Goal: Information Seeking & Learning: Check status

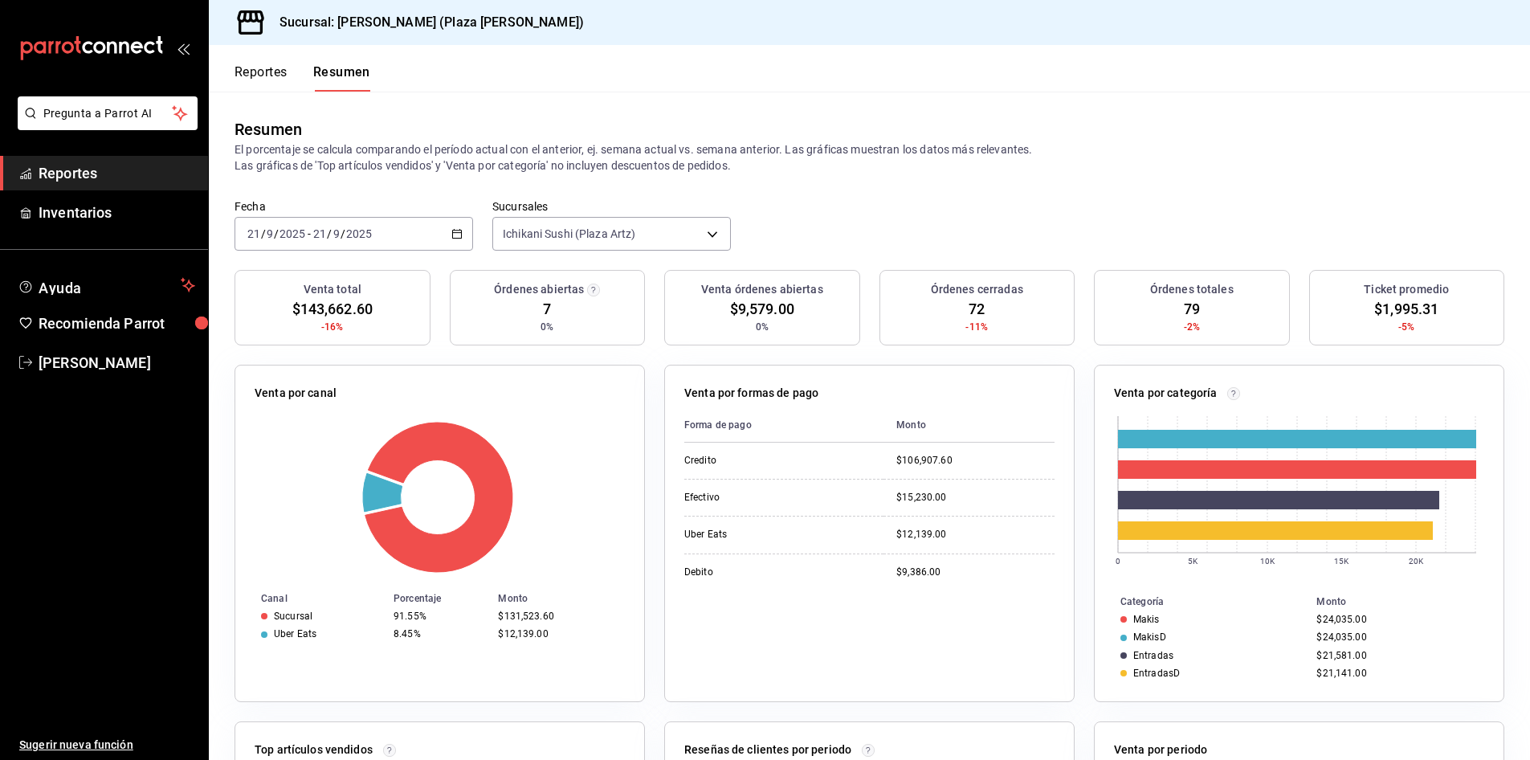
click at [137, 175] on span "Reportes" at bounding box center [117, 173] width 157 height 22
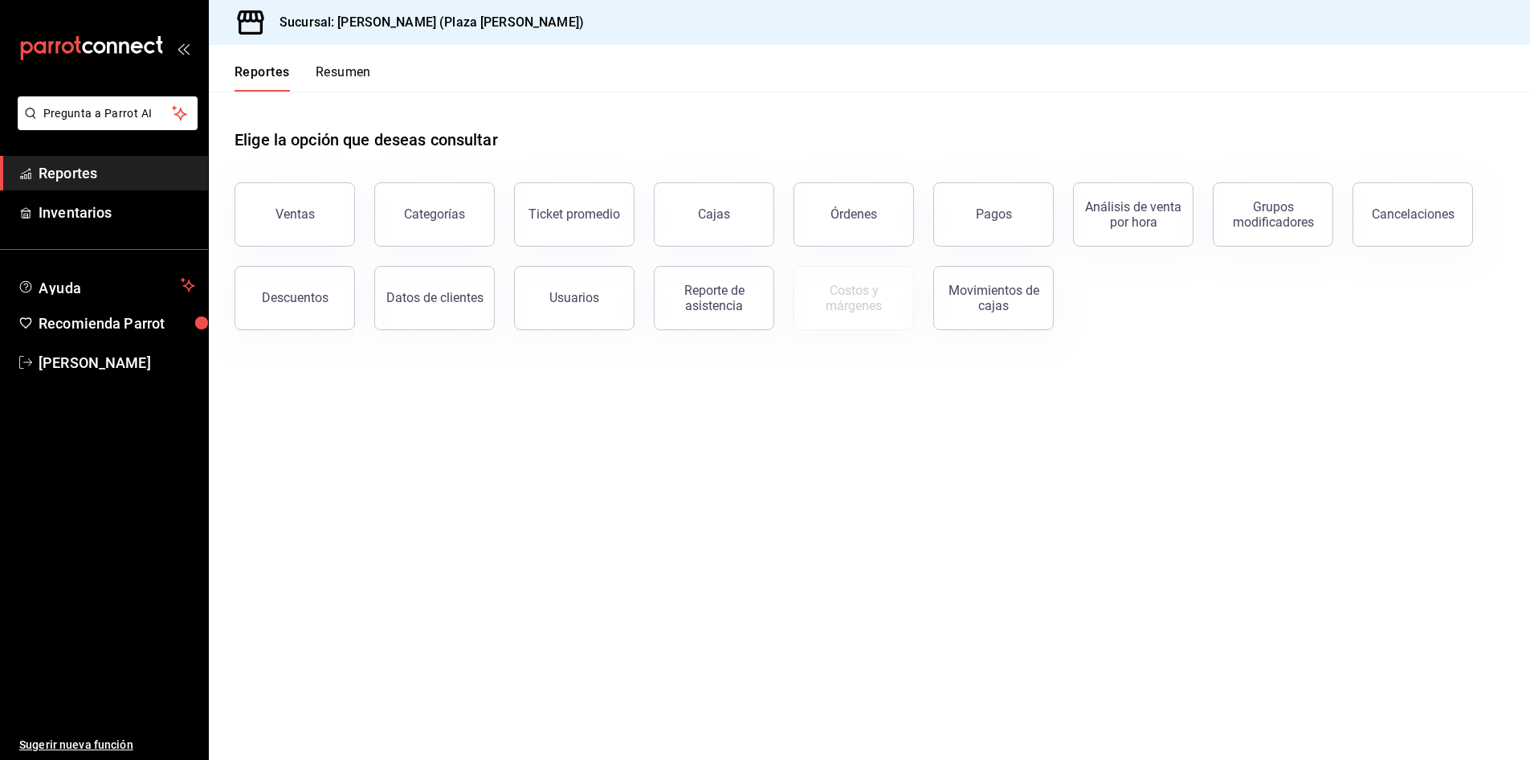
click at [357, 71] on button "Resumen" at bounding box center [343, 77] width 55 height 27
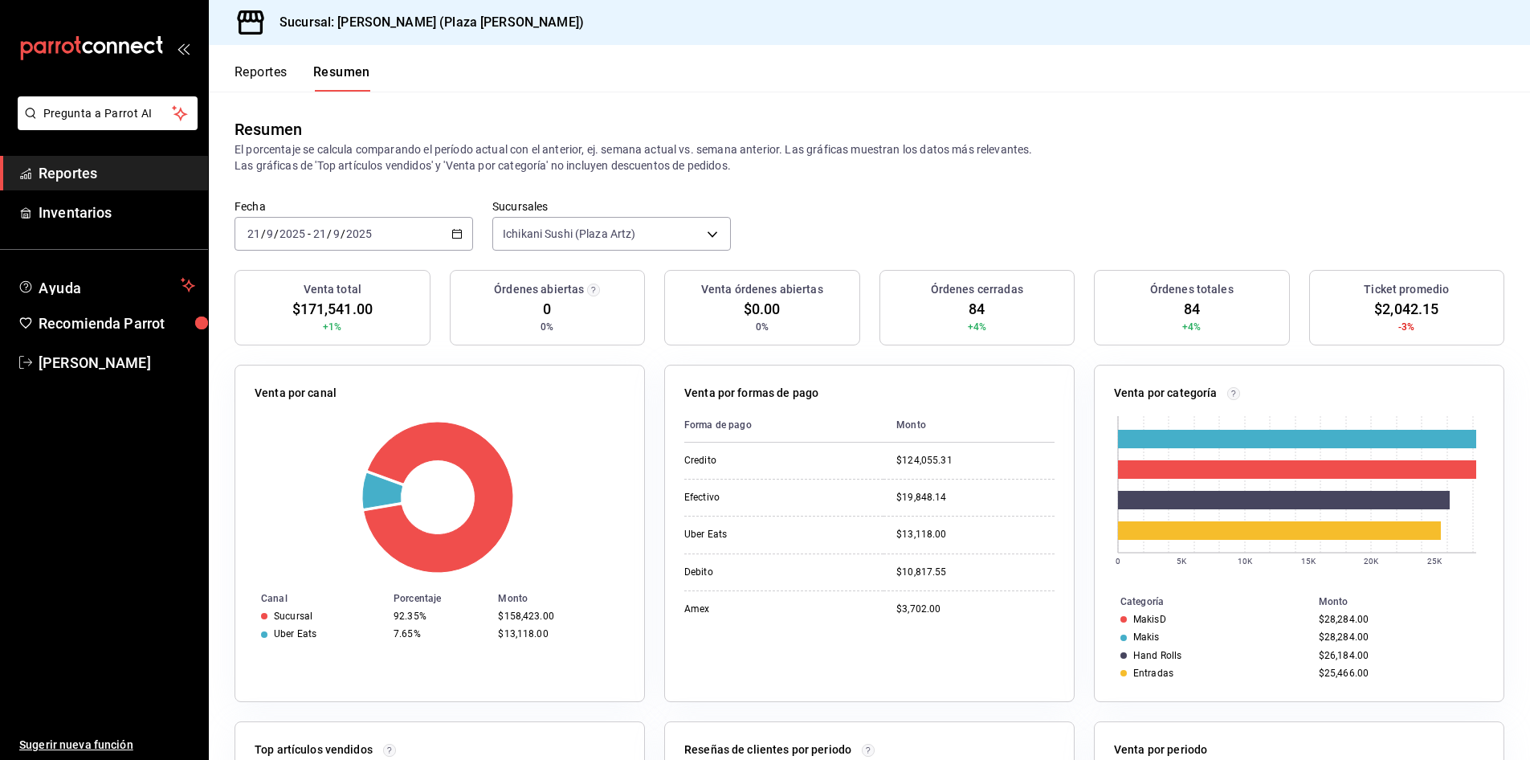
click at [60, 183] on span "Reportes" at bounding box center [117, 173] width 157 height 22
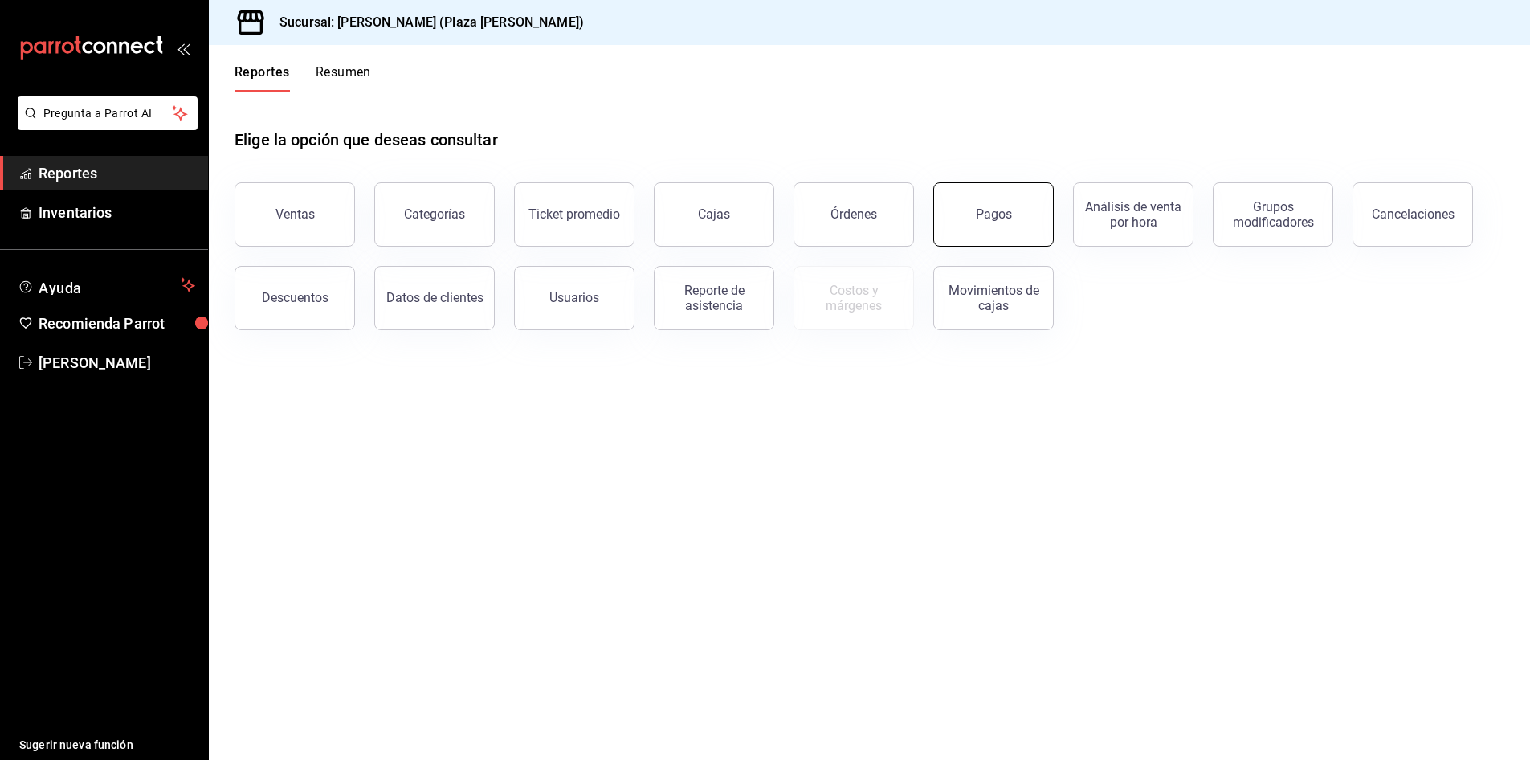
click at [1011, 206] on button "Pagos" at bounding box center [993, 214] width 120 height 64
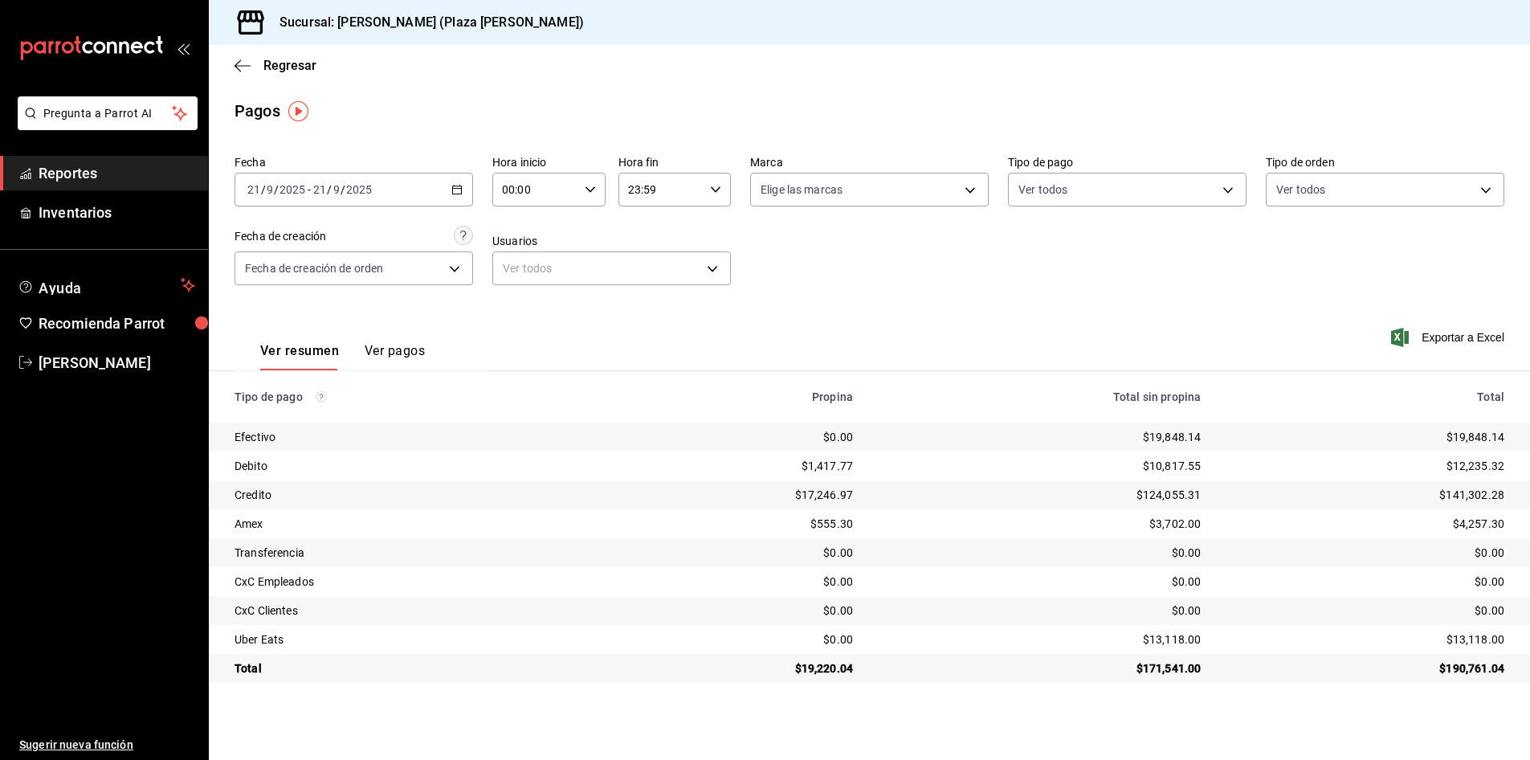
click at [76, 183] on span "Reportes" at bounding box center [117, 173] width 157 height 22
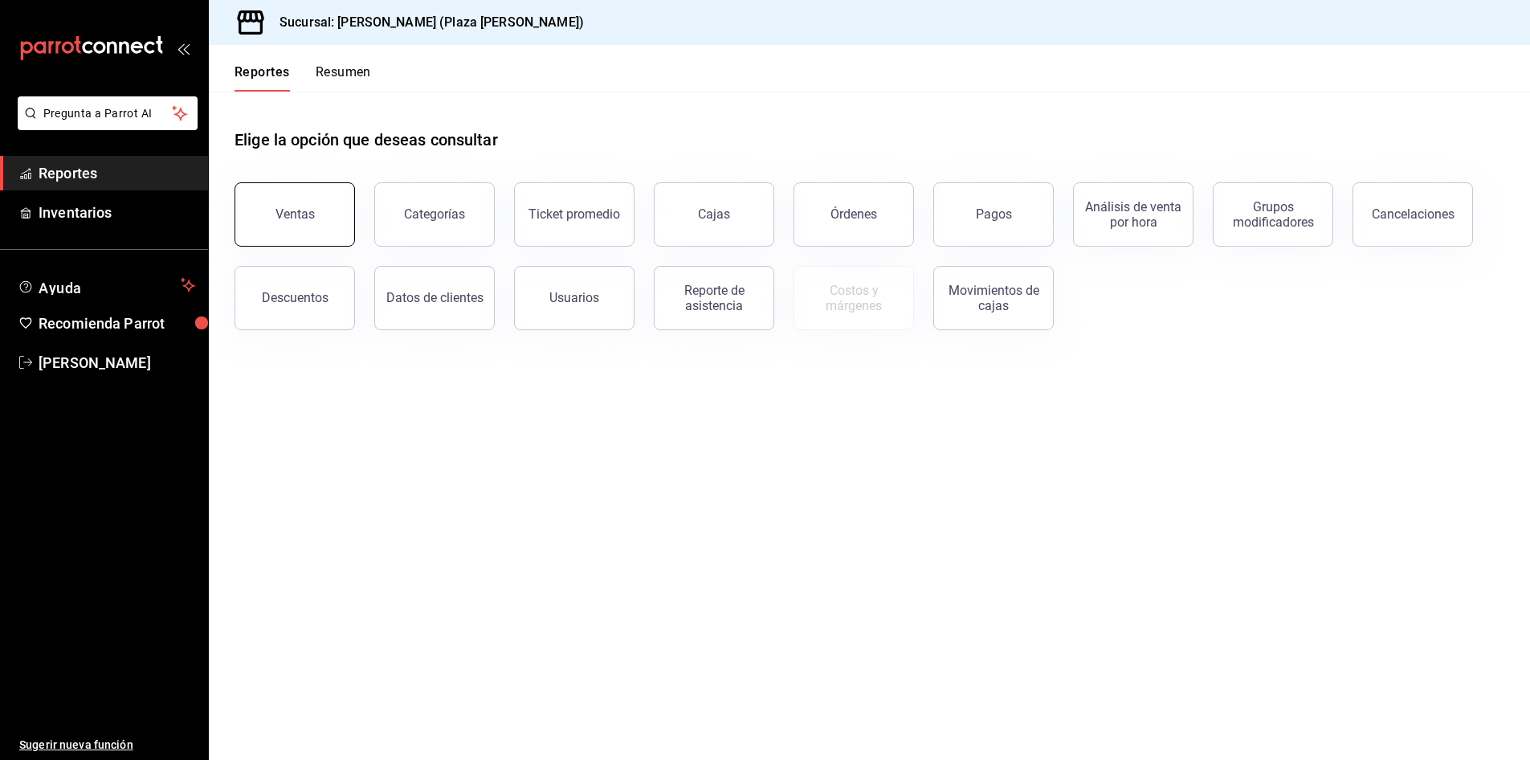
click at [291, 216] on div "Ventas" at bounding box center [294, 213] width 39 height 15
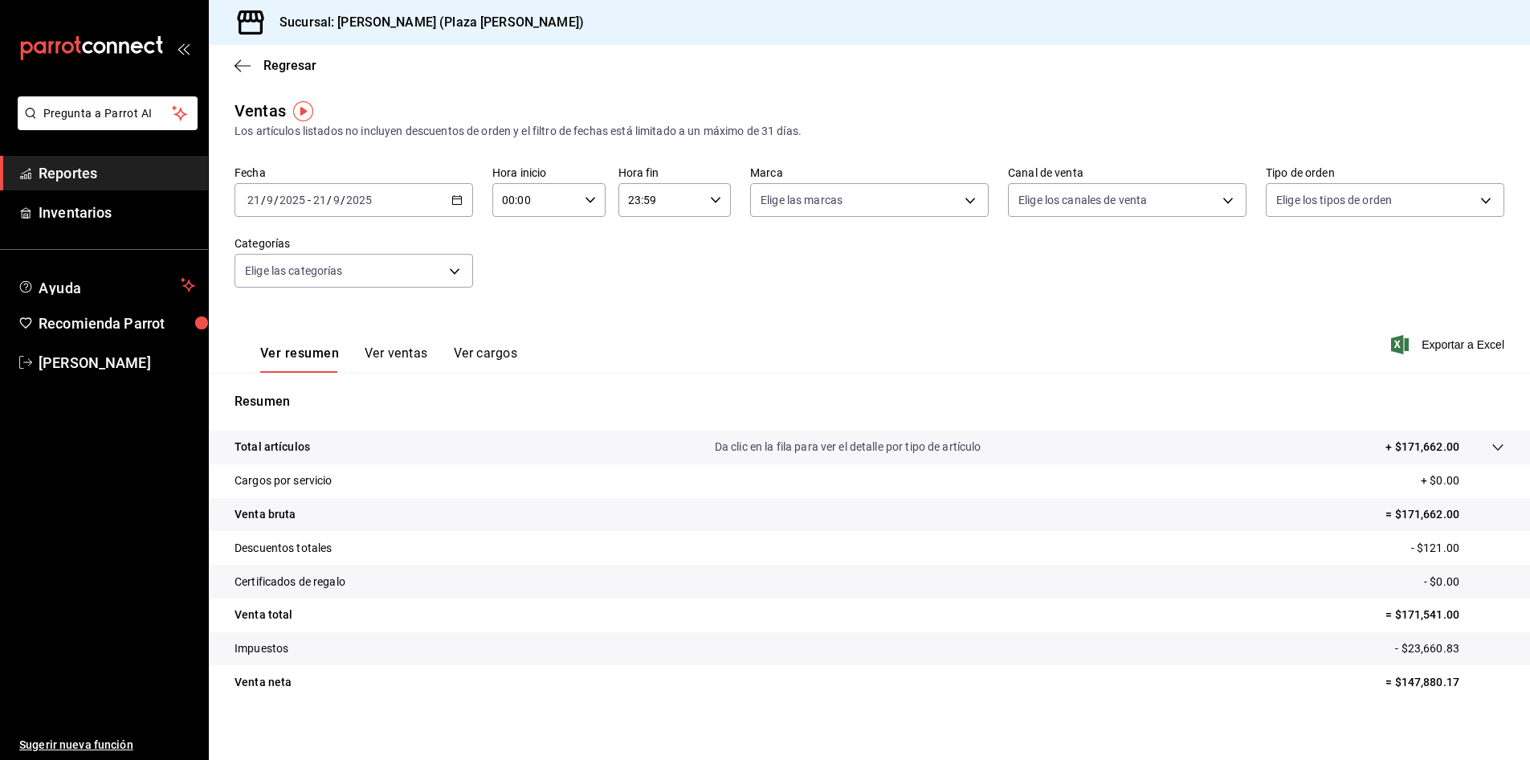
click at [455, 209] on div "2025-09-21 21 / 9 / 2025 - 2025-09-21 21 / 9 / 2025" at bounding box center [353, 200] width 238 height 34
click at [300, 256] on span "Hoy" at bounding box center [310, 248] width 124 height 17
click at [415, 355] on button "Ver ventas" at bounding box center [396, 358] width 63 height 27
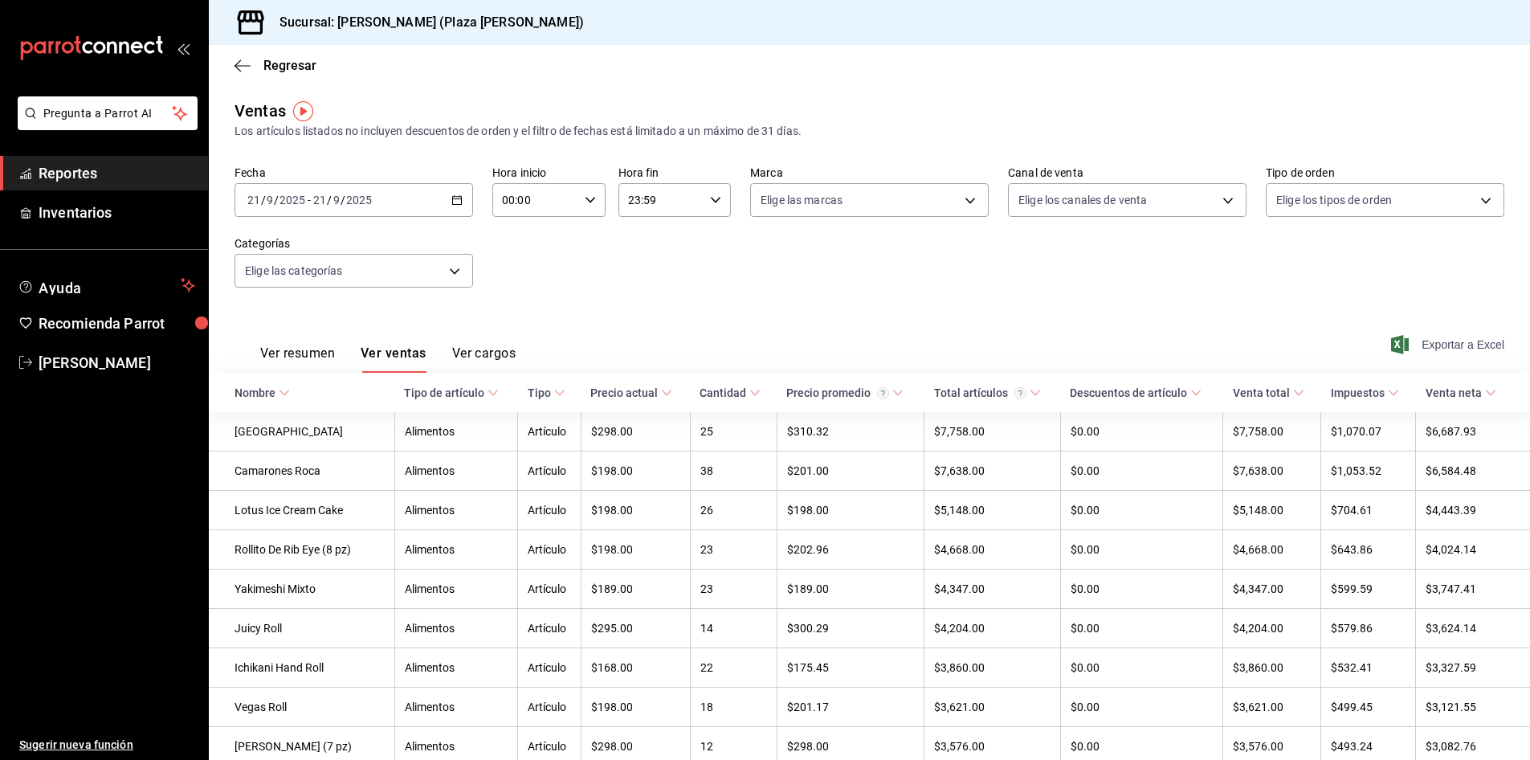
click at [1453, 342] on span "Exportar a Excel" at bounding box center [1449, 344] width 110 height 19
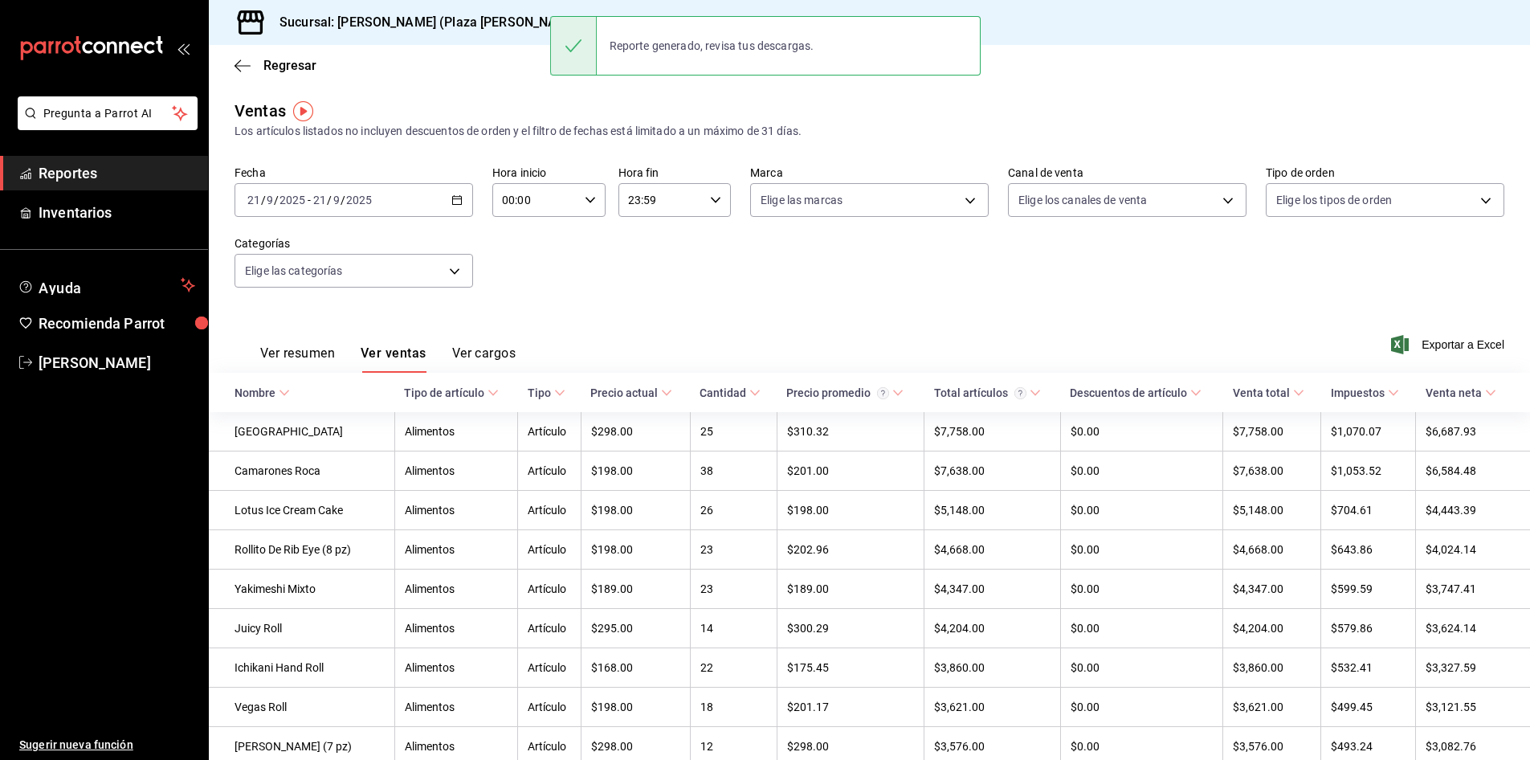
click at [84, 173] on span "Reportes" at bounding box center [117, 173] width 157 height 22
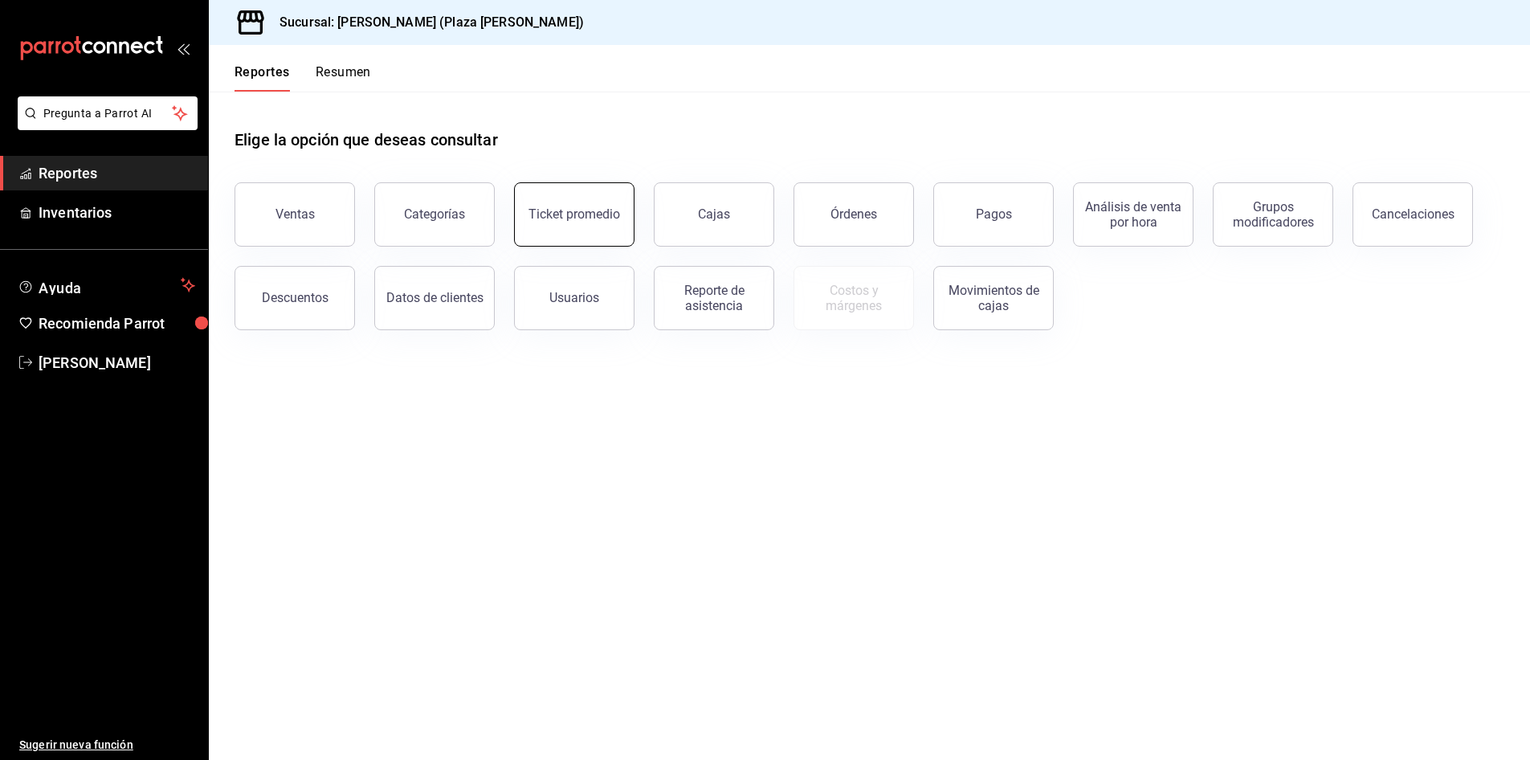
click at [570, 240] on button "Ticket promedio" at bounding box center [574, 214] width 120 height 64
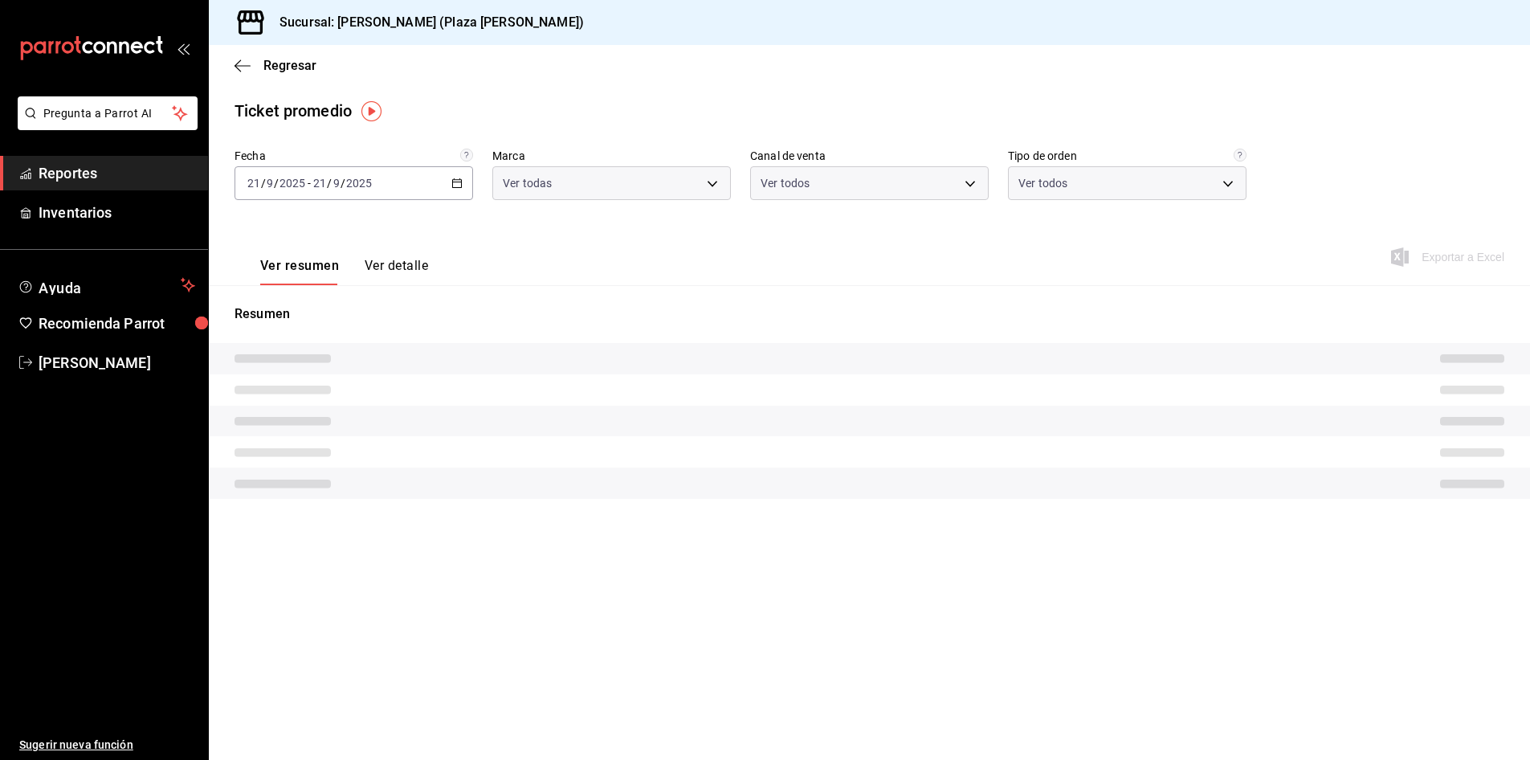
type input "abc0a998-24f3-49b9-87eb-b6f27766d4d5"
type input "PARROT,UBER_EATS,RAPPI,DIDI_FOOD,ONLINE"
type input "c62a6c8a-5deb-4e34-9cb3-511eee532814,EXTERNAL"
click at [398, 259] on button "Ver detalle" at bounding box center [396, 271] width 63 height 27
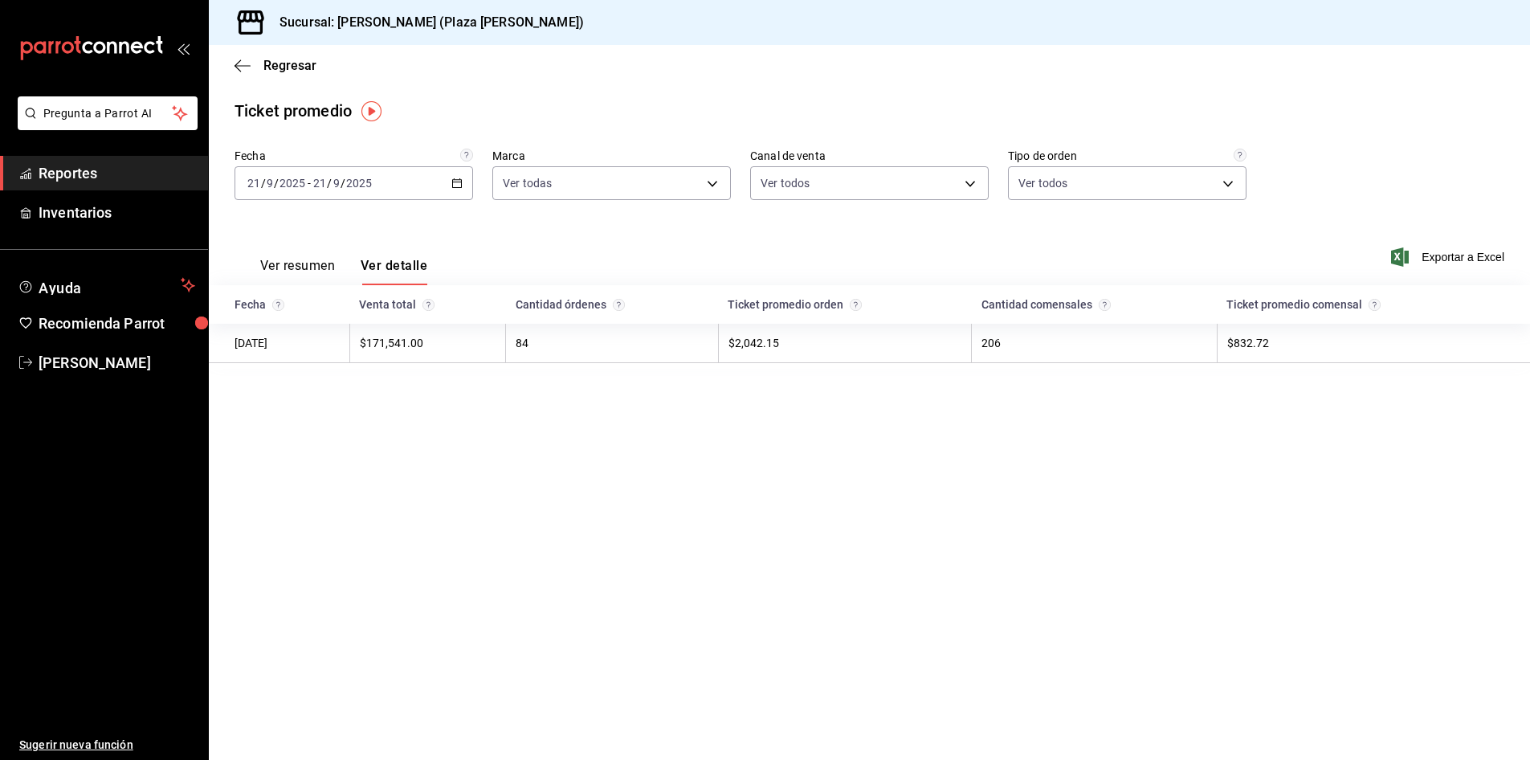
click at [1439, 267] on div "Ver resumen Ver detalle Exportar a Excel" at bounding box center [869, 252] width 1321 height 66
click at [1439, 258] on span "Exportar a Excel" at bounding box center [1449, 256] width 110 height 19
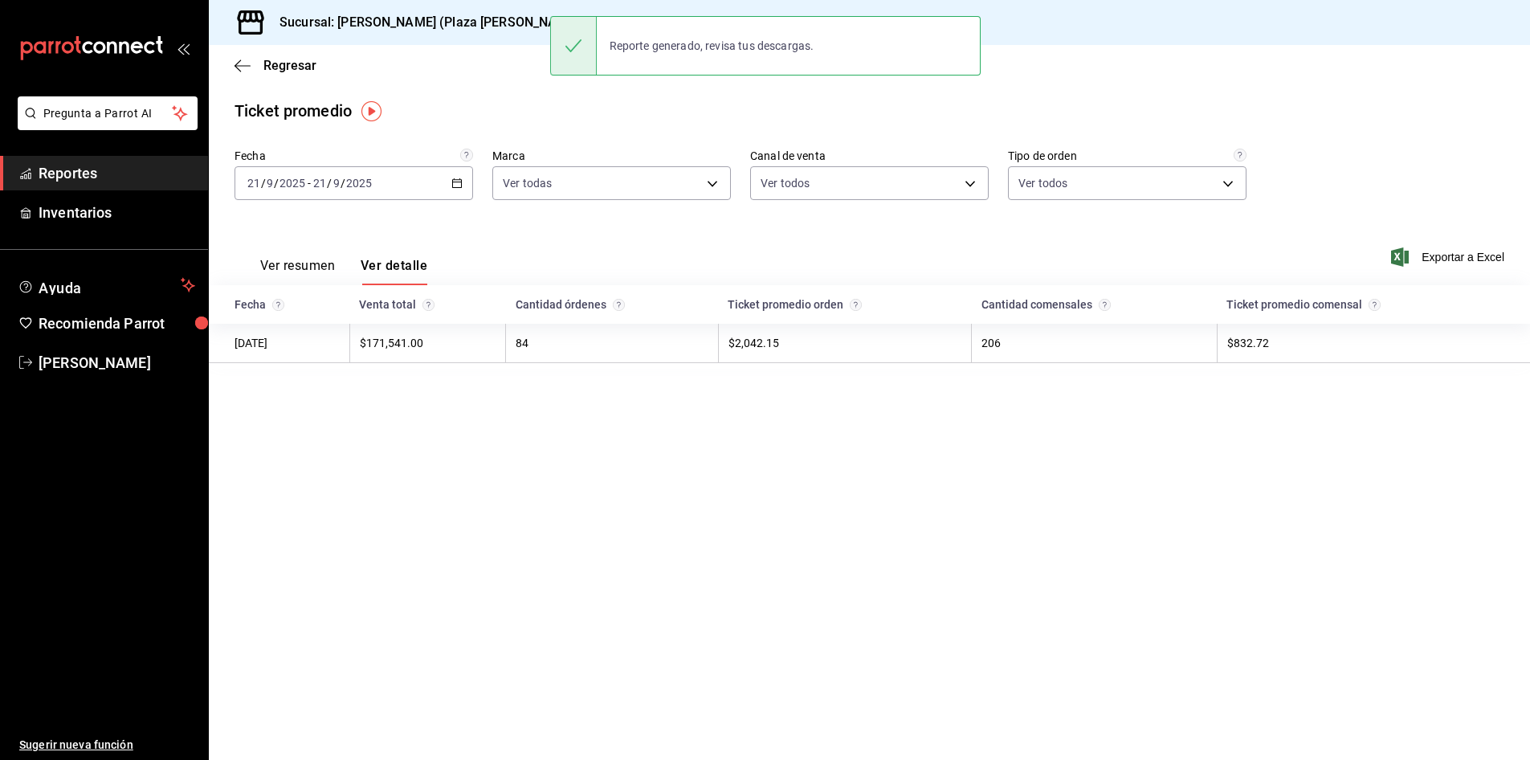
click at [844, 479] on main "Regresar Ticket promedio Fecha 2025-09-21 21 / 9 / 2025 - 2025-09-21 21 / 9 / 2…" at bounding box center [869, 402] width 1321 height 715
click at [852, 463] on main "Regresar Ticket promedio Fecha 2025-09-21 21 / 9 / 2025 - 2025-09-21 21 / 9 / 2…" at bounding box center [869, 402] width 1321 height 715
click at [91, 182] on span "Reportes" at bounding box center [117, 173] width 157 height 22
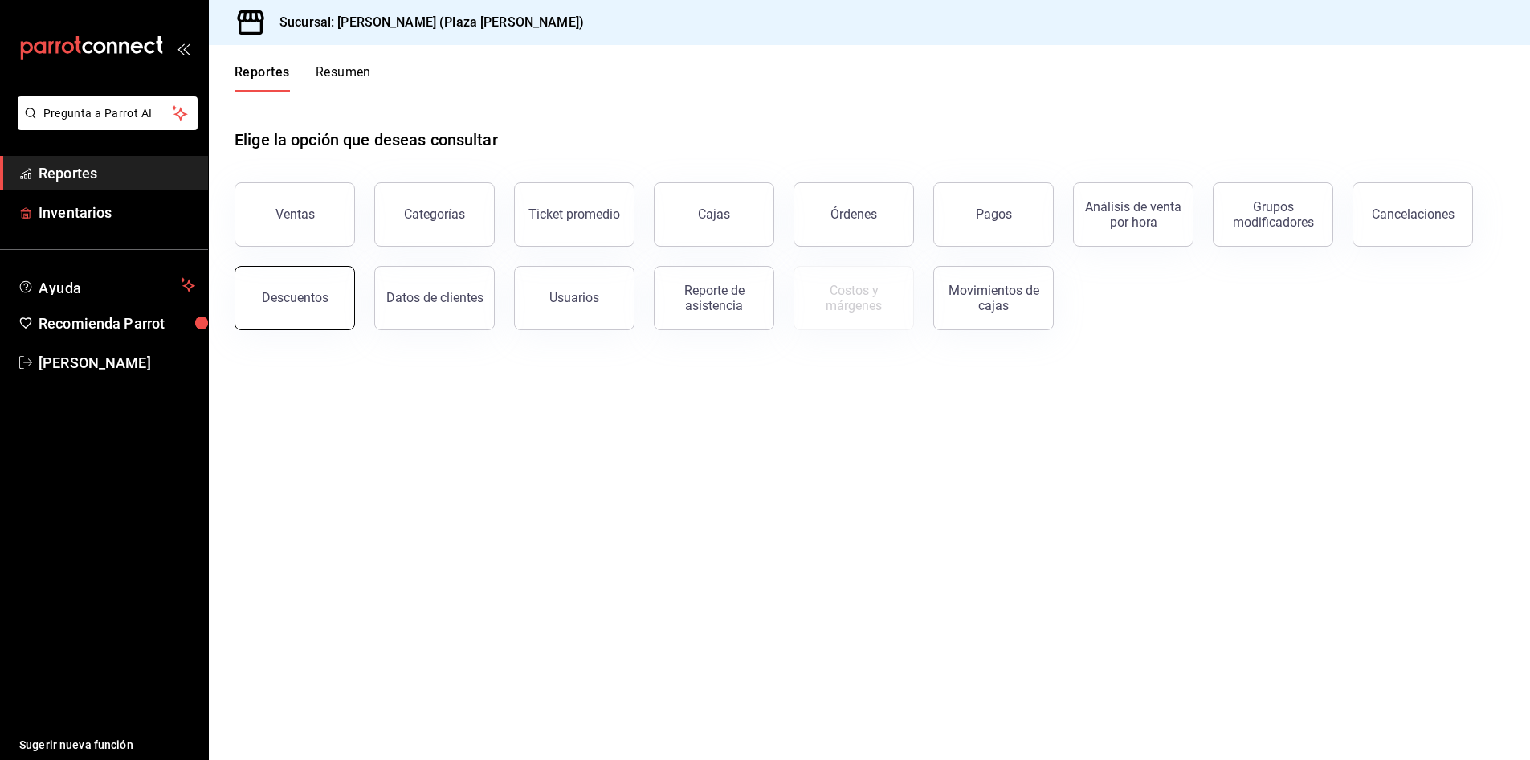
click at [286, 308] on button "Descuentos" at bounding box center [294, 298] width 120 height 64
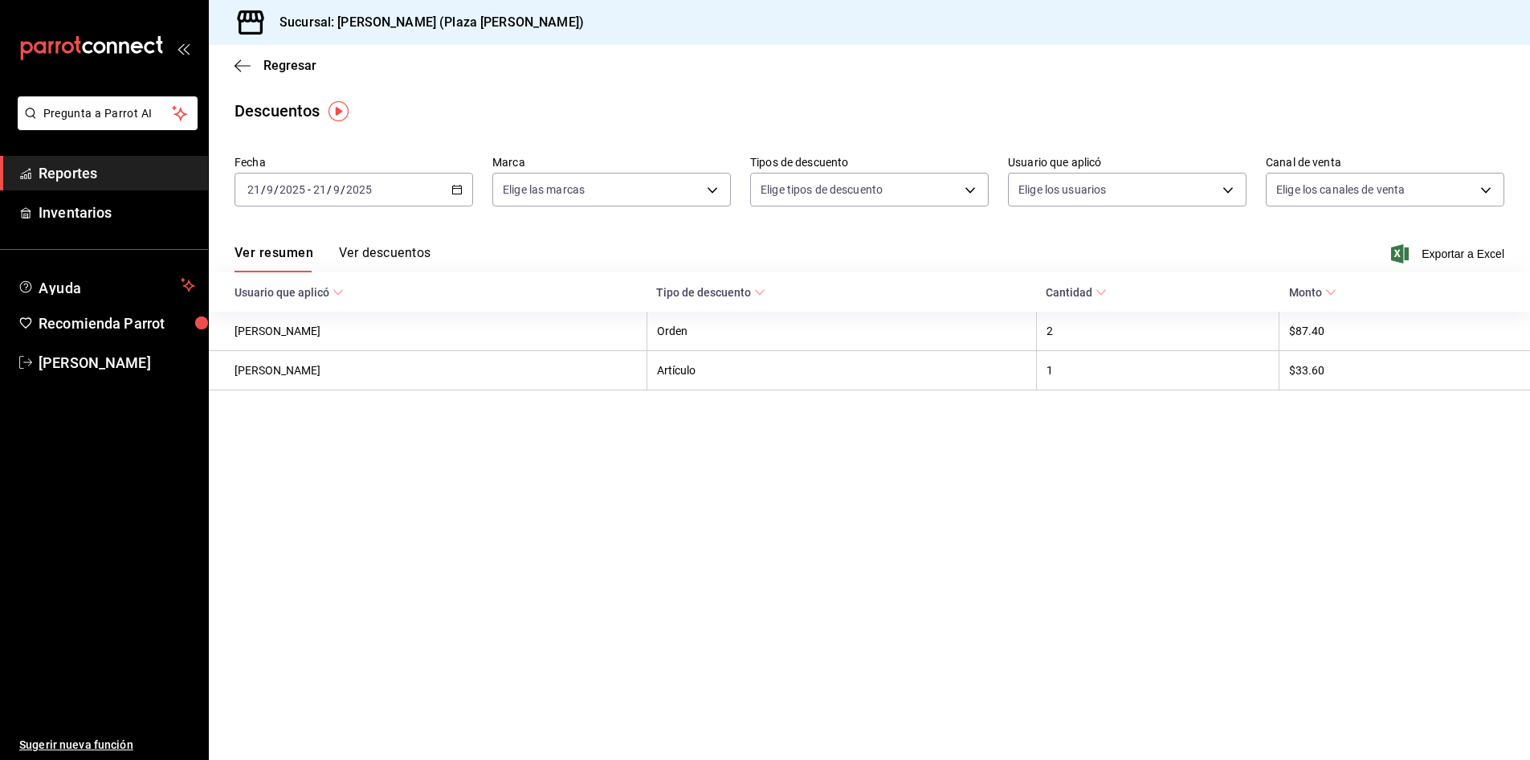
click at [348, 231] on div "Ver resumen Ver descuentos Exportar a Excel" at bounding box center [869, 249] width 1321 height 47
click at [362, 250] on button "Ver descuentos" at bounding box center [385, 258] width 92 height 27
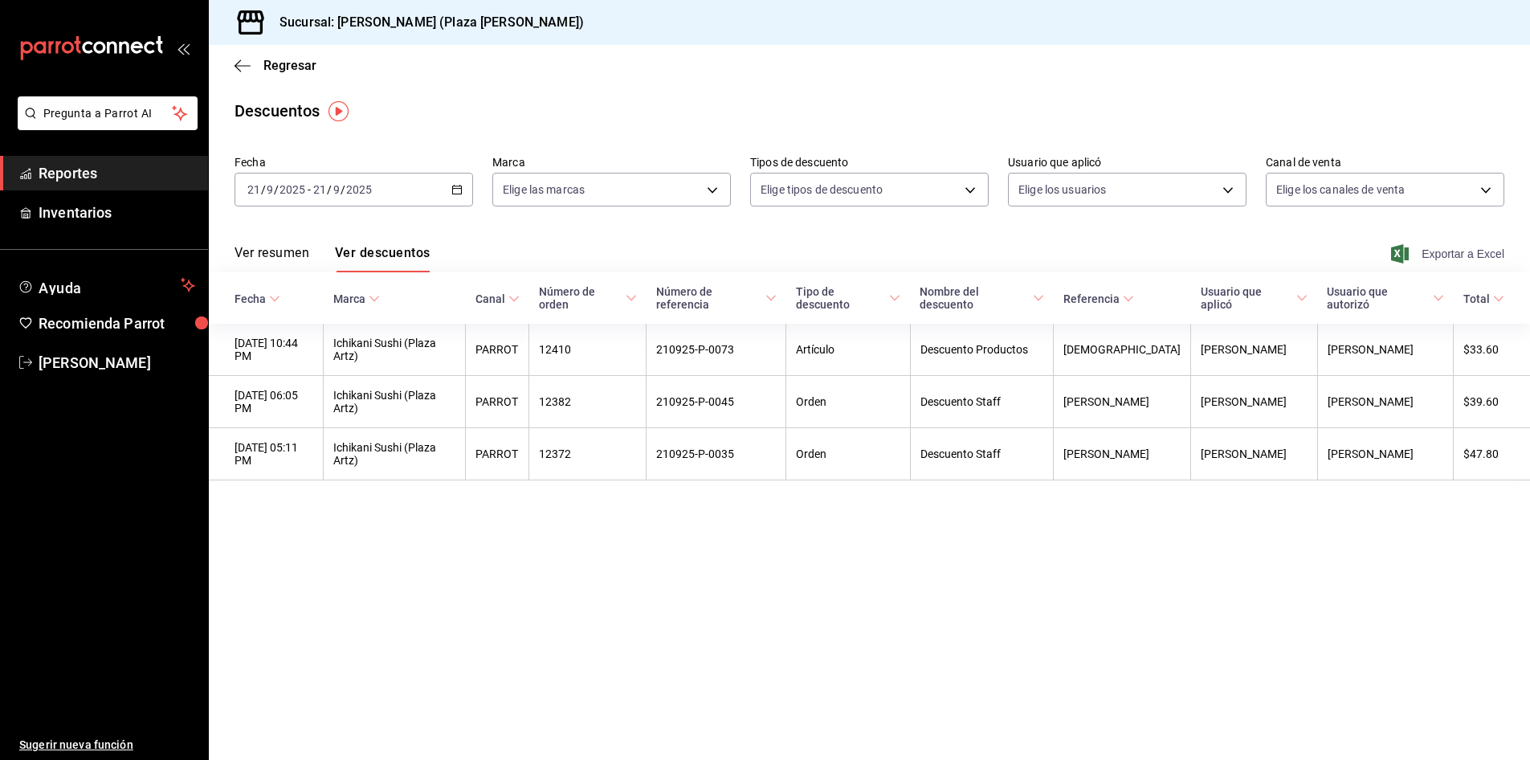
click at [1409, 247] on span "Exportar a Excel" at bounding box center [1449, 253] width 110 height 19
drag, startPoint x: 56, startPoint y: 166, endPoint x: 83, endPoint y: 183, distance: 31.4
click at [56, 166] on span "Reportes" at bounding box center [117, 173] width 157 height 22
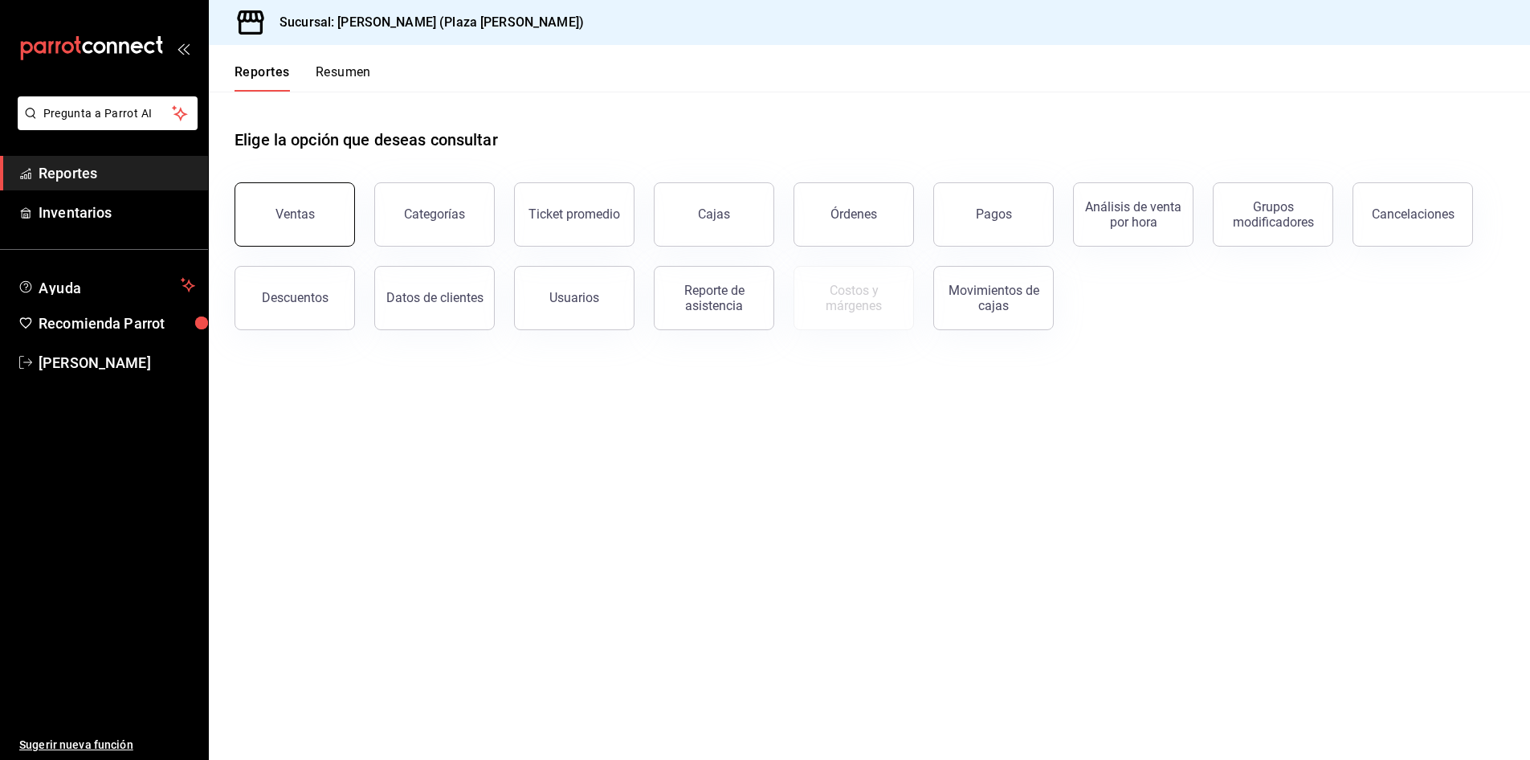
click at [278, 189] on button "Ventas" at bounding box center [294, 214] width 120 height 64
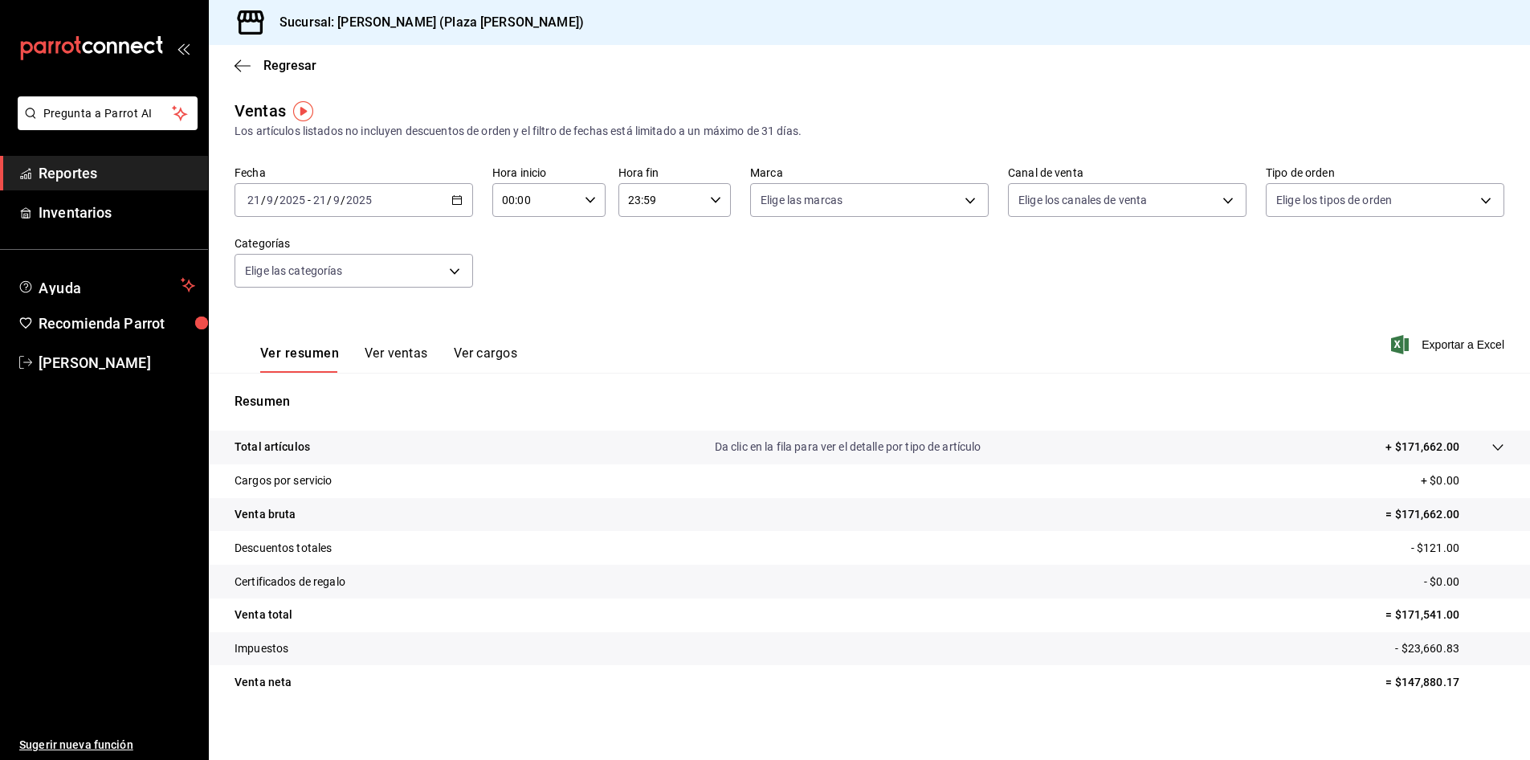
click at [422, 352] on button "Ver ventas" at bounding box center [396, 358] width 63 height 27
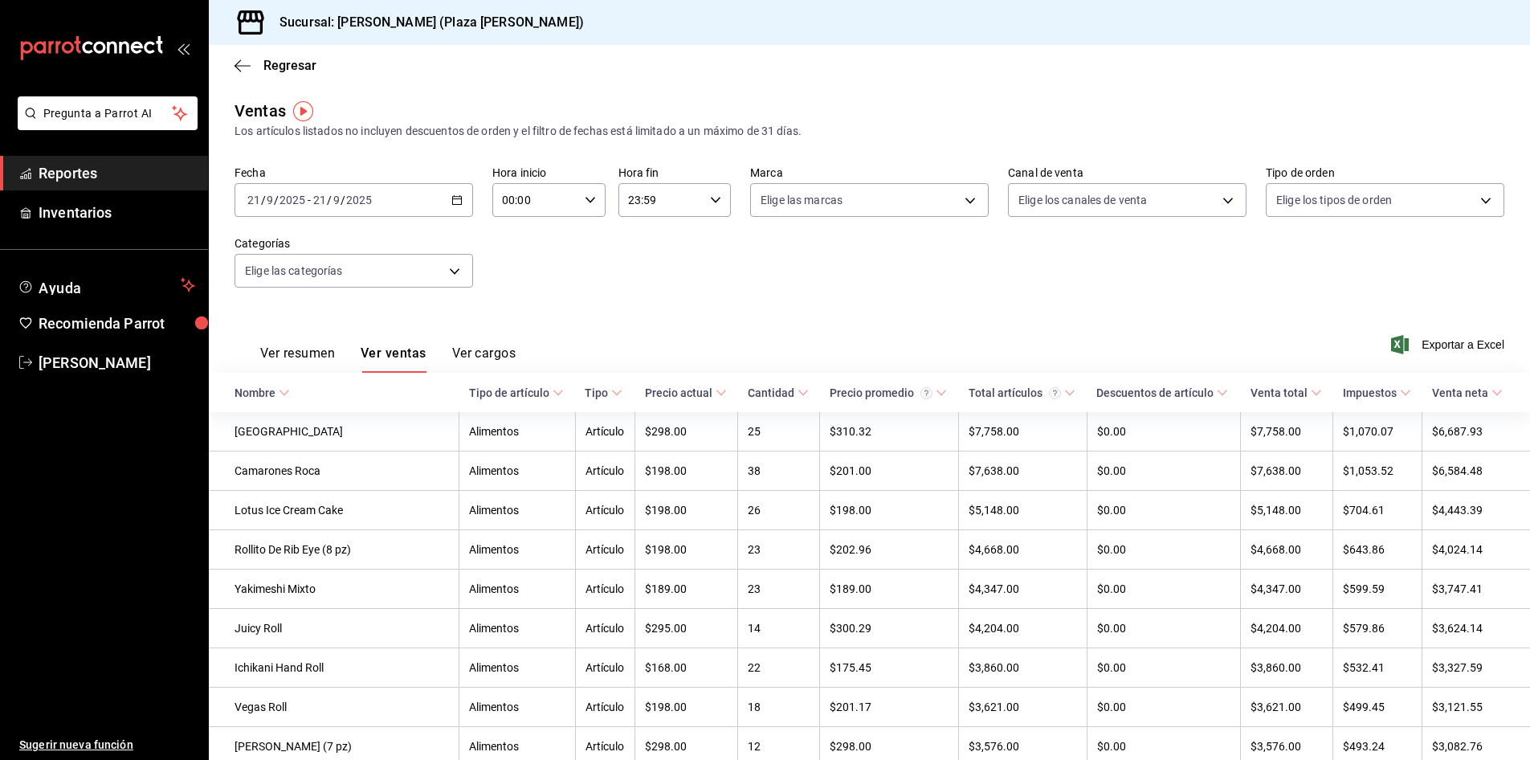
click at [1443, 354] on div "Ver resumen Ver ventas Ver cargos Exportar a Excel" at bounding box center [869, 340] width 1321 height 66
click at [1441, 349] on span "Exportar a Excel" at bounding box center [1449, 344] width 110 height 19
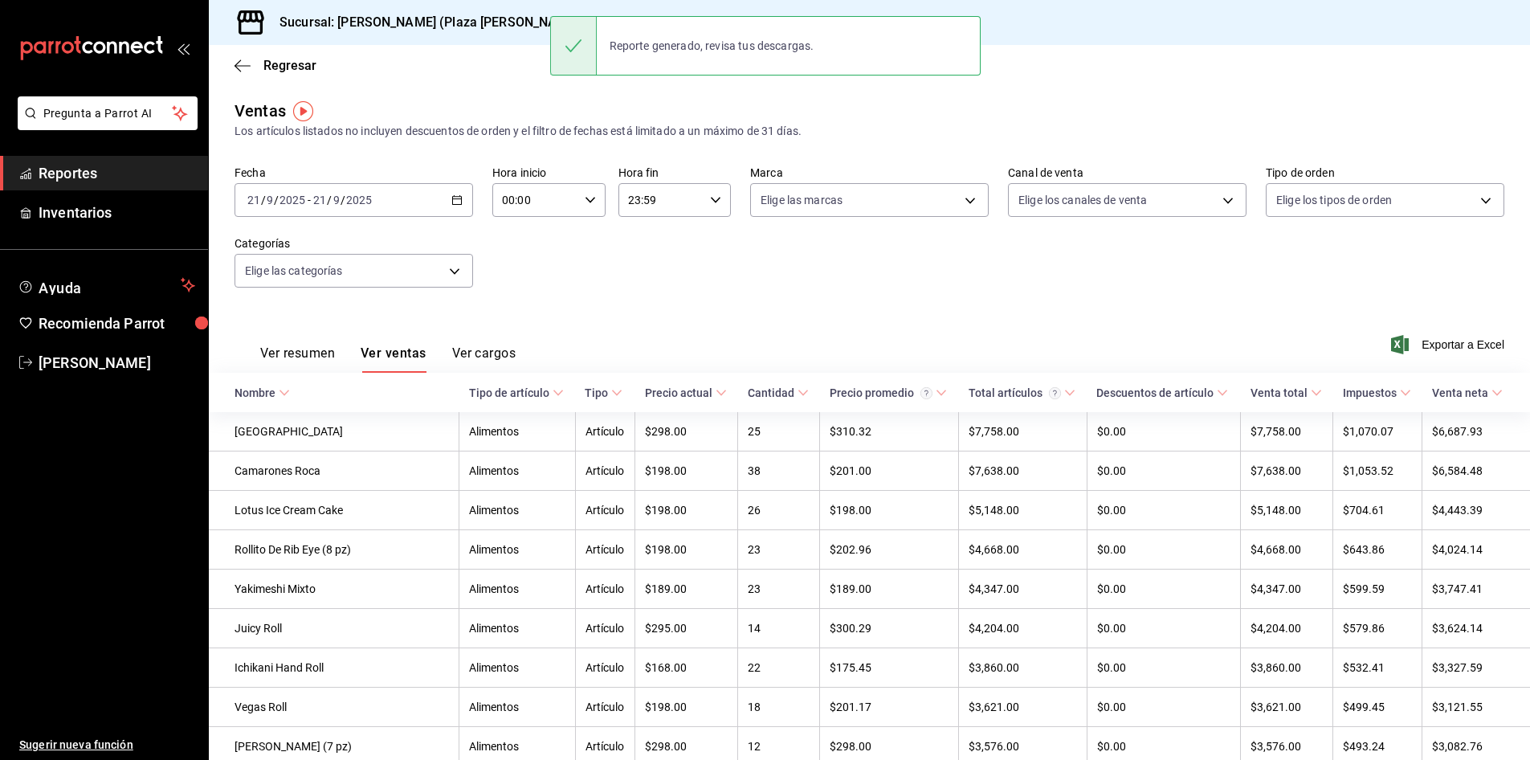
click at [987, 137] on div "Los artículos listados no incluyen descuentos de orden y el filtro de fechas es…" at bounding box center [868, 131] width 1269 height 17
